Goal: Ask a question

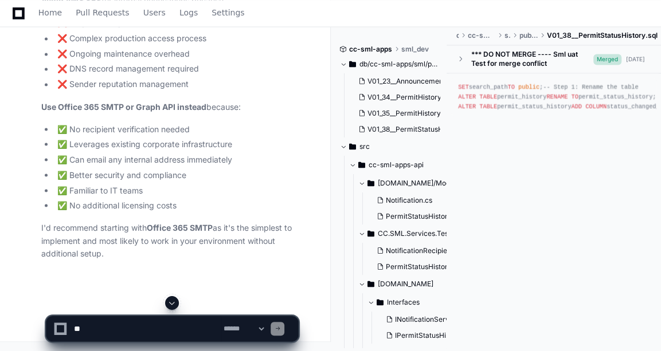
scroll to position [8613, 0]
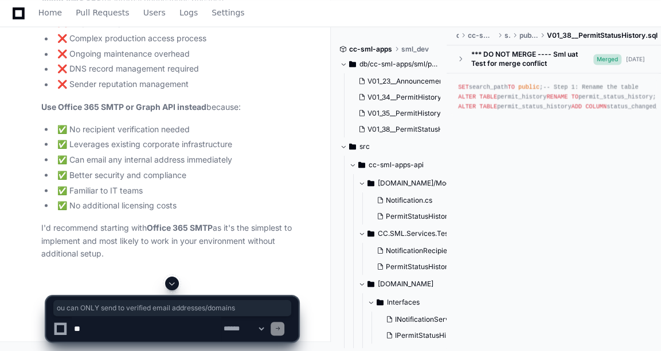
drag, startPoint x: 185, startPoint y: 97, endPoint x: 191, endPoint y: 105, distance: 10.3
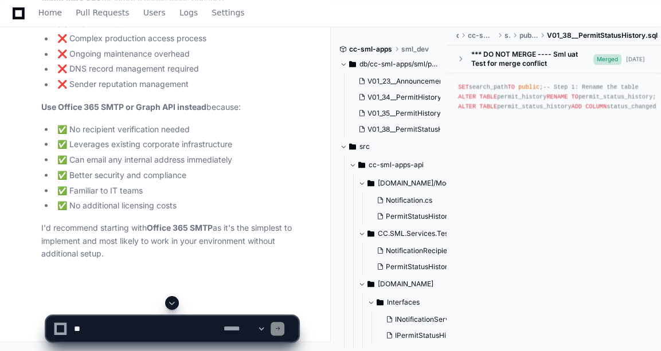
drag, startPoint x: 191, startPoint y: 105, endPoint x: 175, endPoint y: 142, distance: 39.8
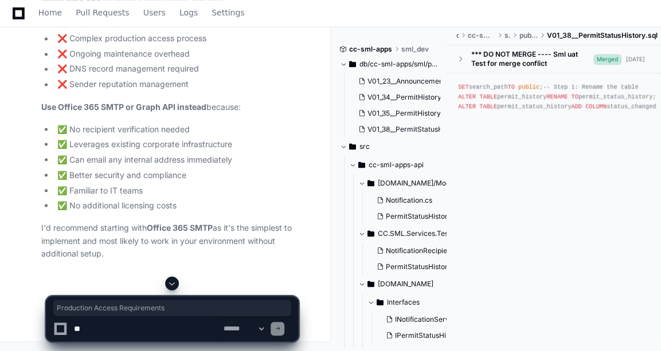
drag, startPoint x: 53, startPoint y: 167, endPoint x: 184, endPoint y: 162, distance: 131.4
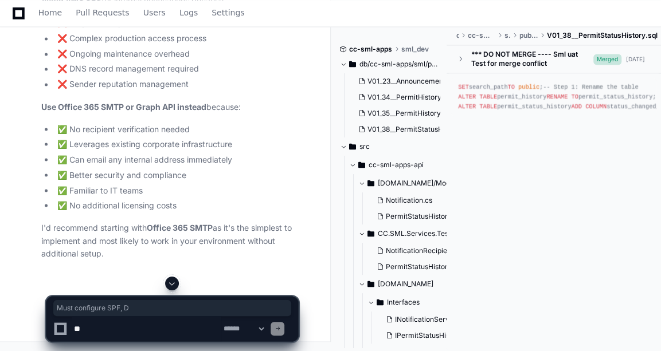
drag, startPoint x: 116, startPoint y: 121, endPoint x: 203, endPoint y: 126, distance: 86.7
drag, startPoint x: 203, startPoint y: 126, endPoint x: 268, endPoint y: 159, distance: 73.6
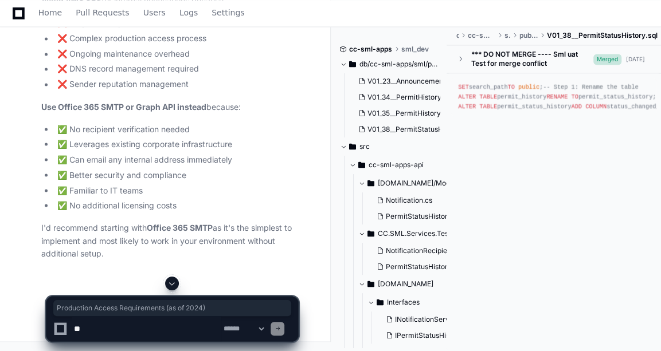
drag, startPoint x: 49, startPoint y: 234, endPoint x: 243, endPoint y: 237, distance: 193.2
click at [108, 335] on textarea at bounding box center [147, 328] width 150 height 25
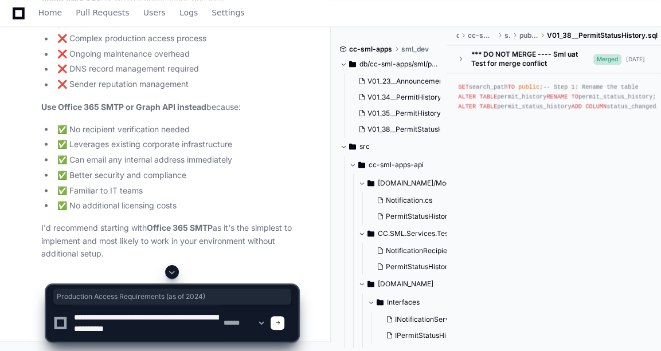
type textarea "**********"
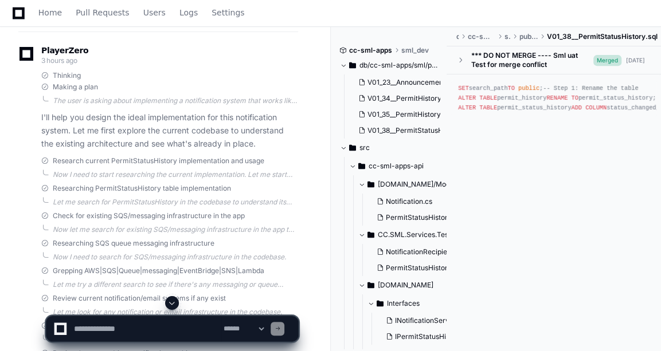
scroll to position [271, 0]
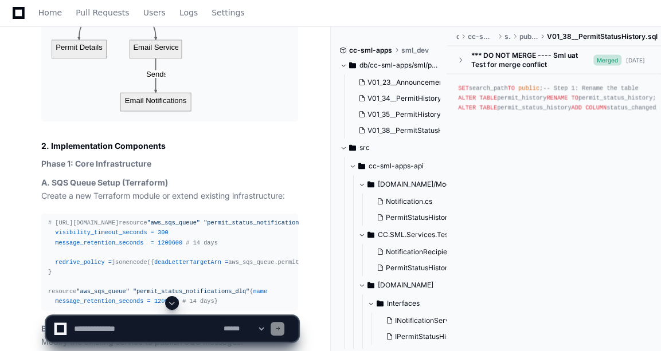
click at [175, 298] on button at bounding box center [172, 303] width 14 height 14
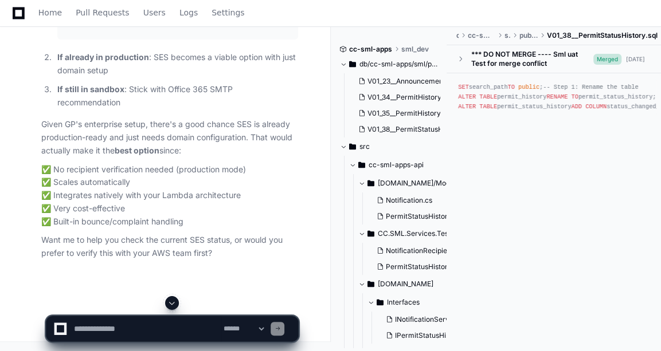
scroll to position [12708, 0]
click at [135, 318] on textarea at bounding box center [147, 328] width 150 height 25
